Goal: Entertainment & Leisure: Browse casually

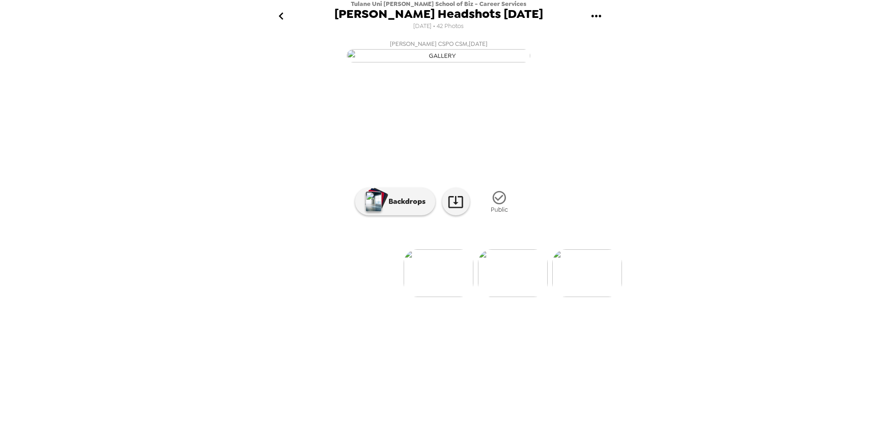
click at [443, 297] on img at bounding box center [439, 273] width 70 height 48
click at [501, 297] on img at bounding box center [513, 273] width 70 height 48
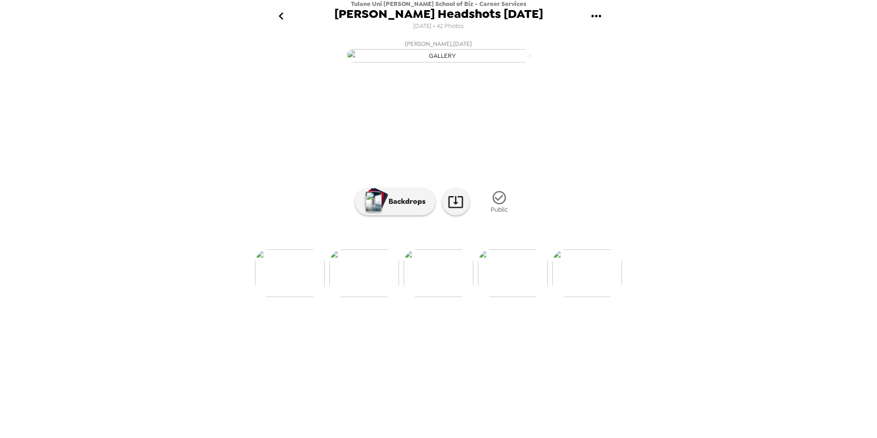
click at [502, 297] on img at bounding box center [513, 273] width 70 height 48
click at [517, 297] on img at bounding box center [514, 273] width 70 height 48
click at [512, 297] on img at bounding box center [514, 273] width 70 height 48
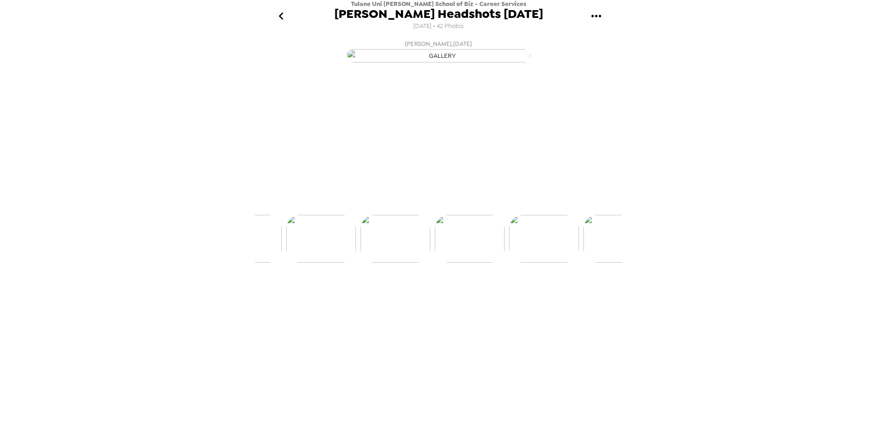
scroll to position [0, 371]
click at [511, 297] on img at bounding box center [514, 273] width 70 height 48
click at [536, 297] on img at bounding box center [514, 273] width 70 height 48
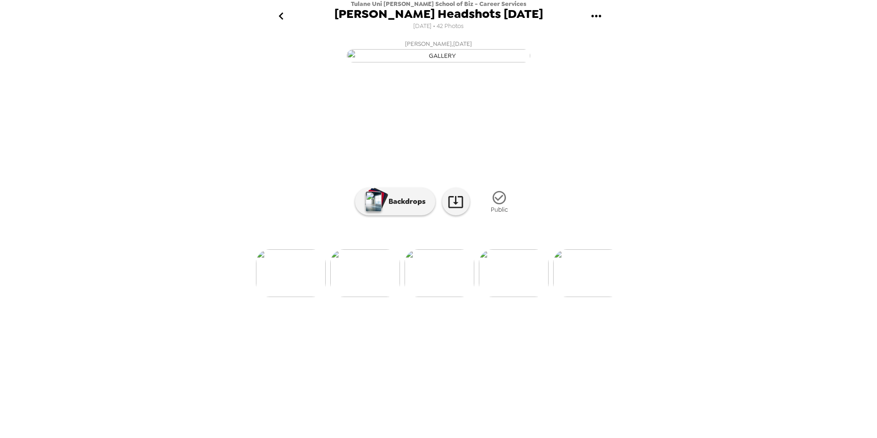
click at [382, 297] on img at bounding box center [365, 273] width 70 height 48
click at [420, 297] on img at bounding box center [439, 273] width 70 height 48
click at [514, 297] on img at bounding box center [514, 273] width 70 height 48
click at [522, 297] on img at bounding box center [514, 273] width 70 height 48
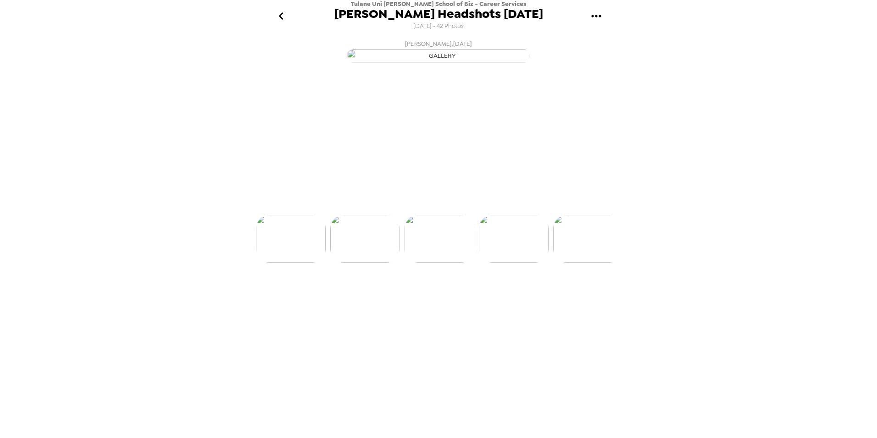
scroll to position [0, 594]
click at [506, 297] on img at bounding box center [514, 273] width 70 height 48
click at [517, 297] on img at bounding box center [514, 273] width 70 height 48
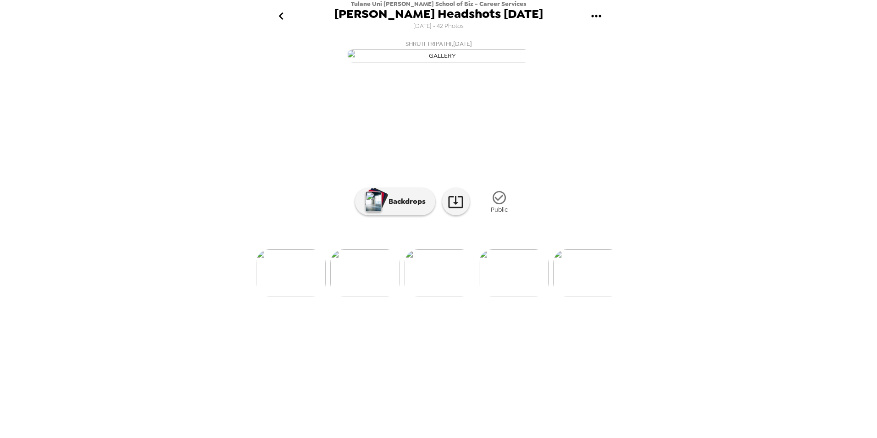
click at [560, 297] on img at bounding box center [588, 273] width 70 height 48
click at [532, 297] on img at bounding box center [514, 273] width 70 height 48
click at [534, 297] on img at bounding box center [514, 273] width 70 height 48
click at [528, 297] on img at bounding box center [514, 273] width 70 height 48
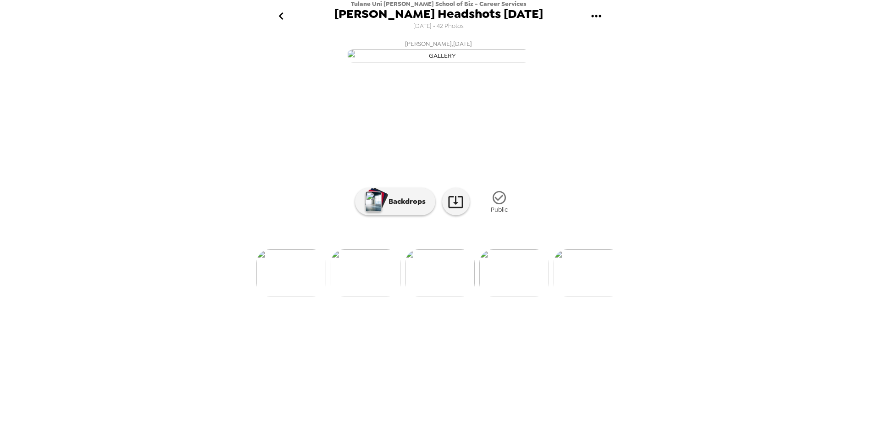
click at [561, 297] on img at bounding box center [589, 273] width 70 height 48
click at [546, 297] on img at bounding box center [515, 273] width 70 height 48
click at [538, 297] on img at bounding box center [515, 273] width 70 height 48
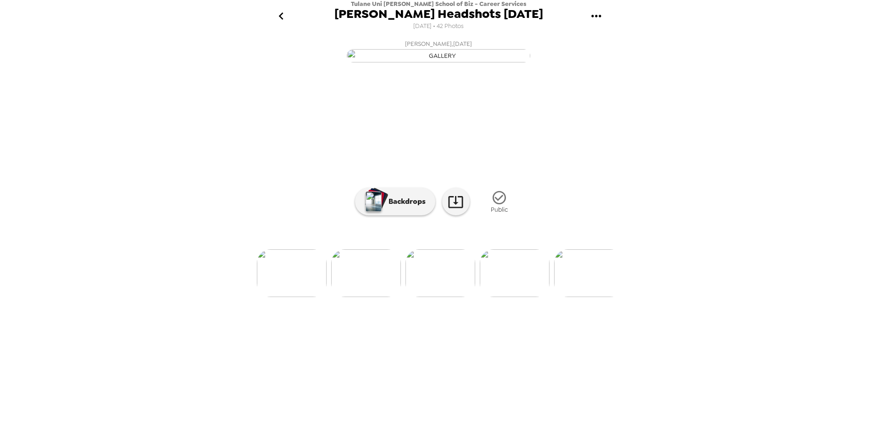
click at [559, 297] on img at bounding box center [589, 273] width 70 height 48
click at [527, 297] on img at bounding box center [515, 273] width 70 height 48
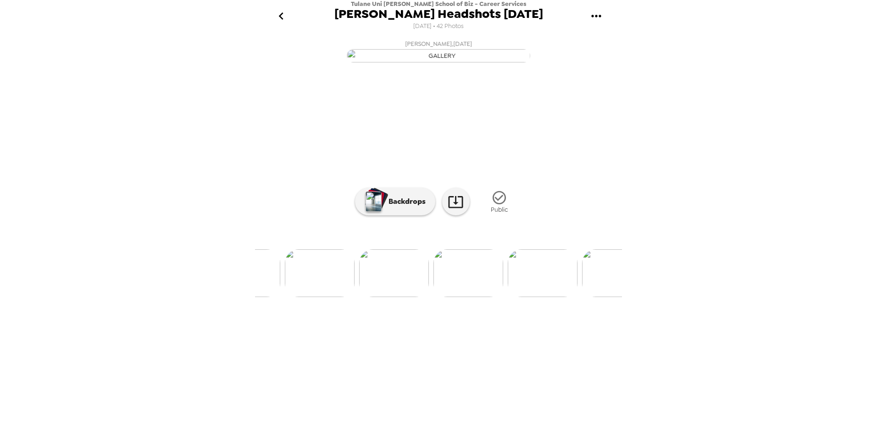
click at [419, 297] on img at bounding box center [394, 273] width 70 height 48
click at [368, 297] on img at bounding box center [367, 273] width 70 height 48
click at [494, 297] on img at bounding box center [516, 273] width 70 height 48
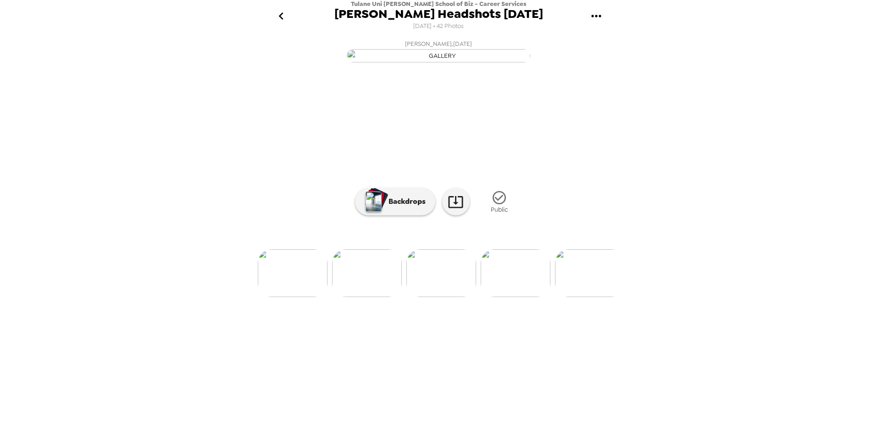
click at [540, 297] on img at bounding box center [516, 273] width 70 height 48
click at [523, 297] on img at bounding box center [516, 273] width 70 height 48
click at [386, 297] on img at bounding box center [367, 273] width 70 height 48
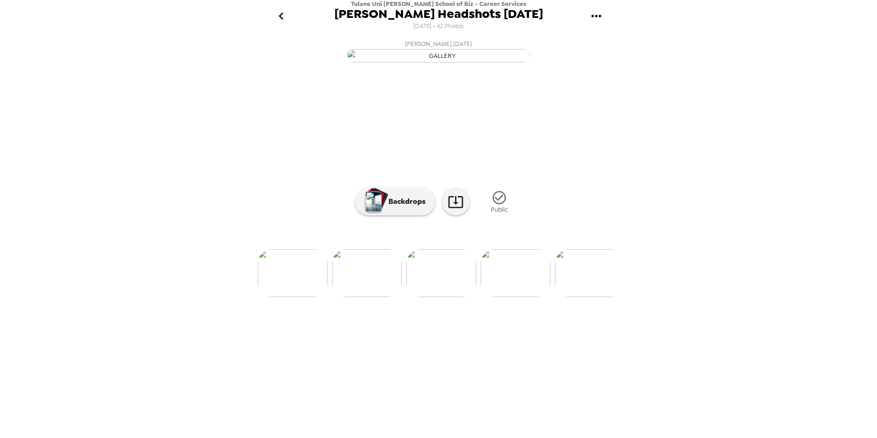
click at [369, 297] on img at bounding box center [367, 273] width 70 height 48
click at [362, 297] on img at bounding box center [367, 273] width 70 height 48
click at [349, 297] on img at bounding box center [367, 273] width 70 height 48
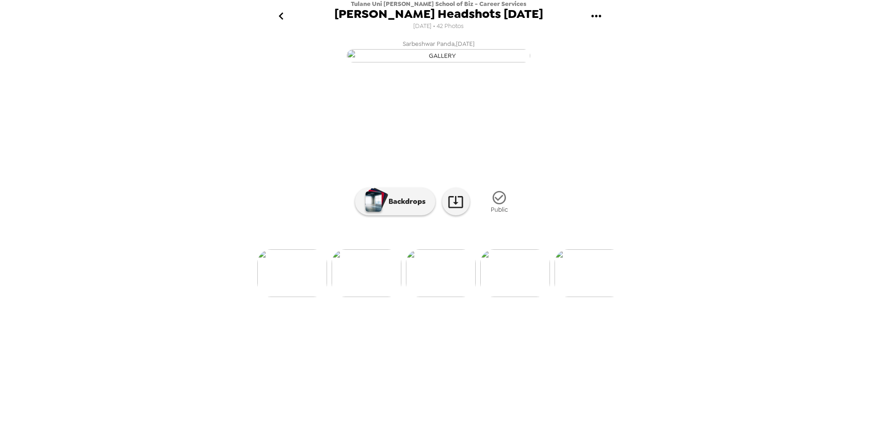
click at [330, 297] on ul at bounding box center [438, 273] width 367 height 48
